Goal: Task Accomplishment & Management: Use online tool/utility

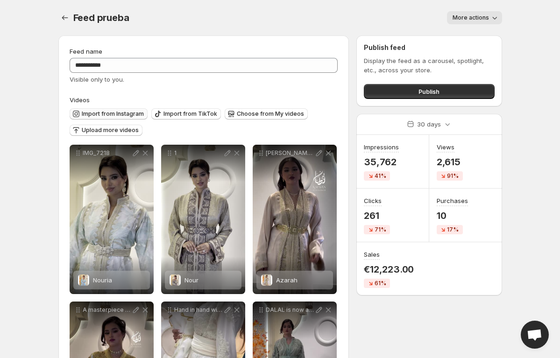
click at [109, 111] on span "Import from Instagram" at bounding box center [113, 113] width 62 height 7
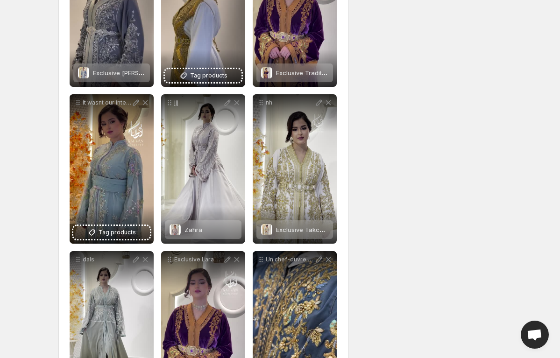
scroll to position [837, 0]
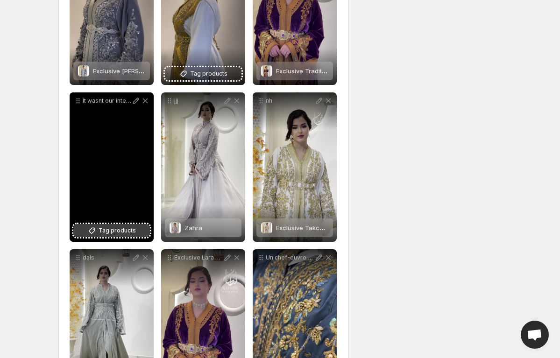
click at [123, 232] on span "Tag products" at bounding box center [117, 230] width 37 height 9
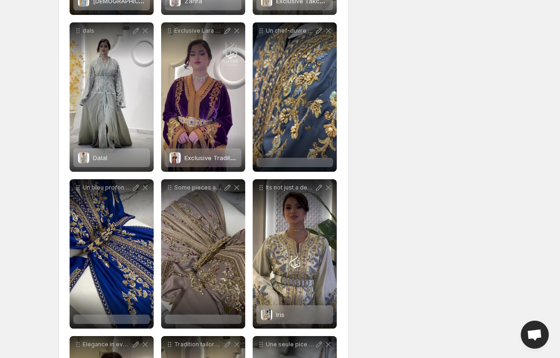
scroll to position [1064, 0]
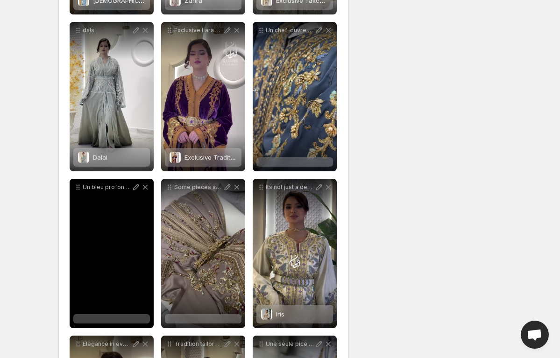
click at [115, 319] on div at bounding box center [111, 318] width 77 height 9
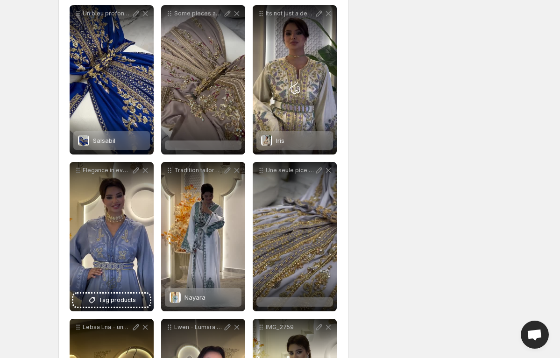
scroll to position [1239, 0]
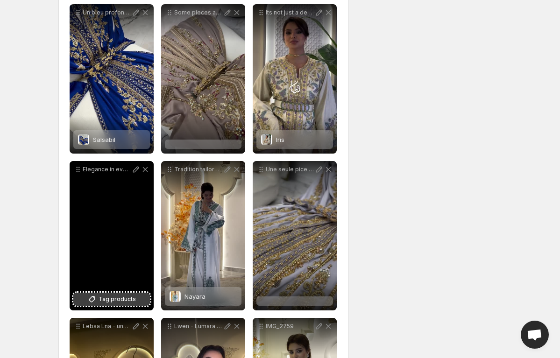
click at [126, 299] on span "Tag products" at bounding box center [117, 299] width 37 height 9
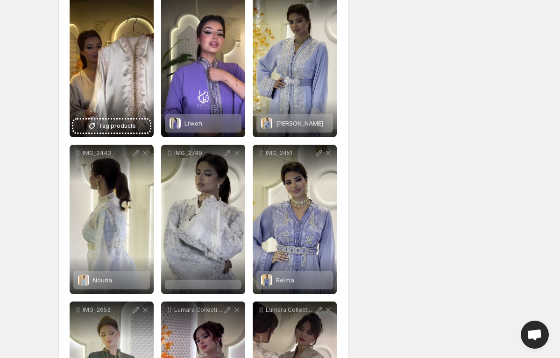
scroll to position [1569, 0]
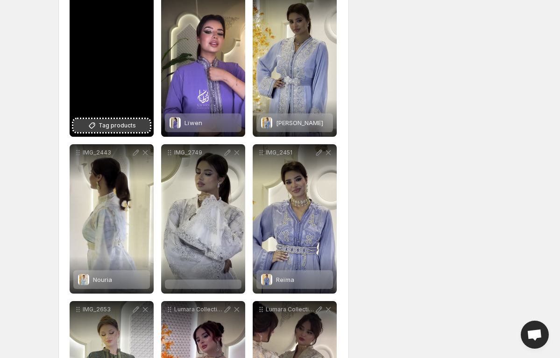
click at [120, 125] on span "Tag products" at bounding box center [117, 125] width 37 height 9
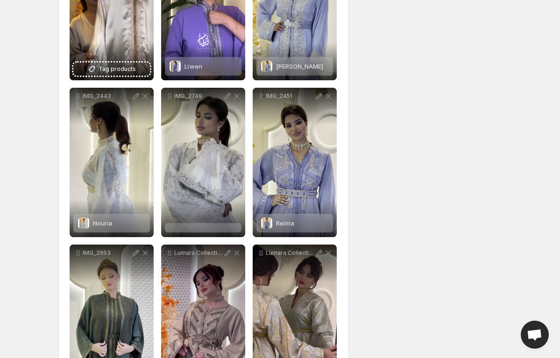
scroll to position [1604, 0]
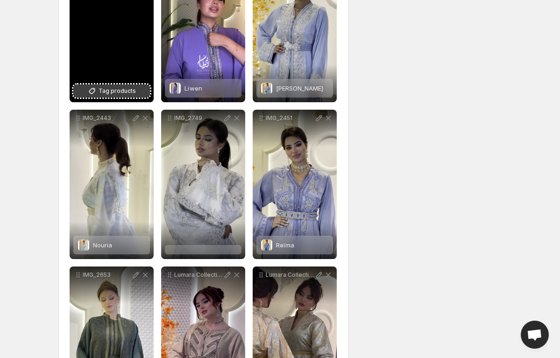
click at [107, 93] on span "Tag products" at bounding box center [117, 90] width 37 height 9
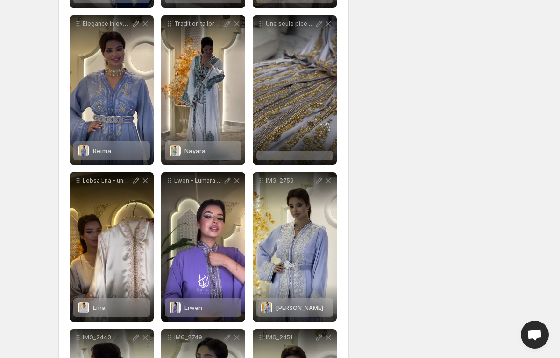
scroll to position [1384, 0]
